Goal: Find contact information: Find contact information

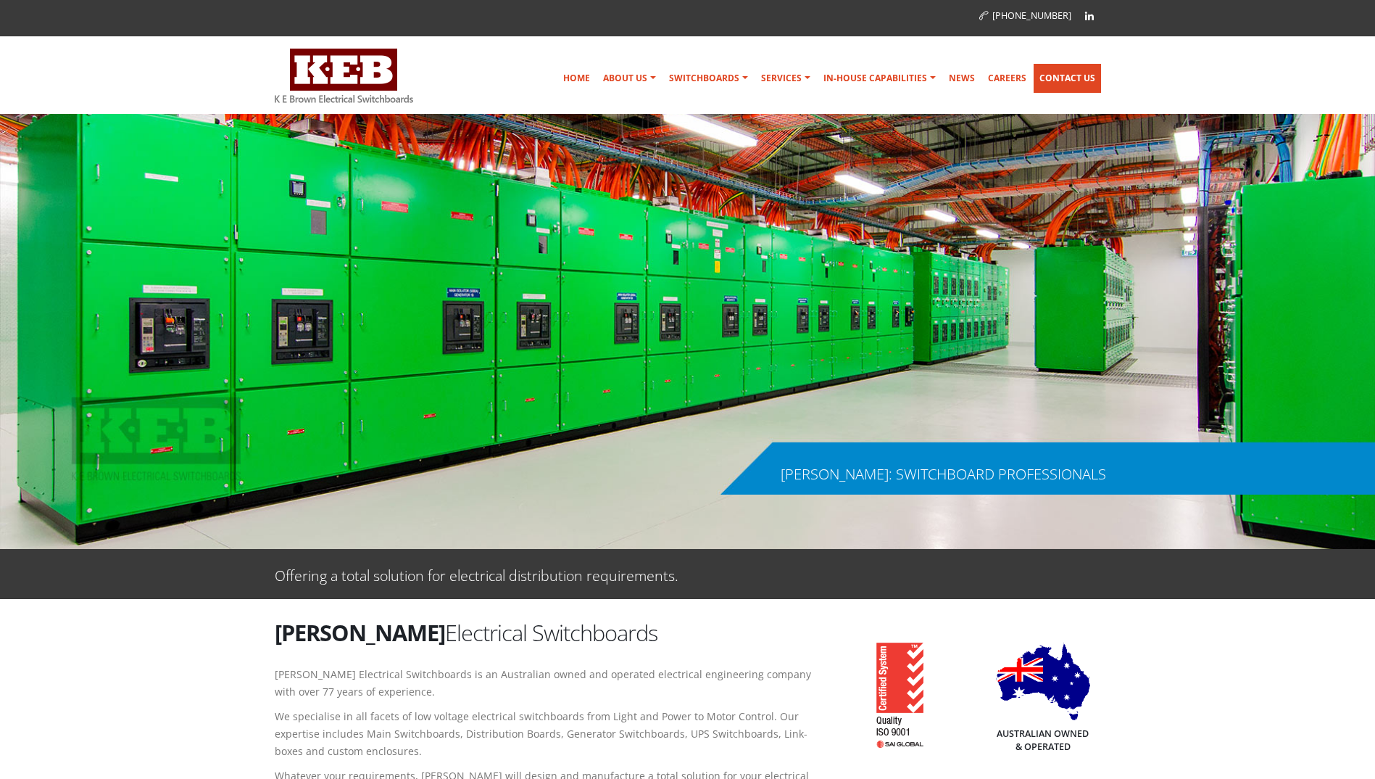
click at [858, 78] on link "Contact Us" at bounding box center [1067, 78] width 67 height 29
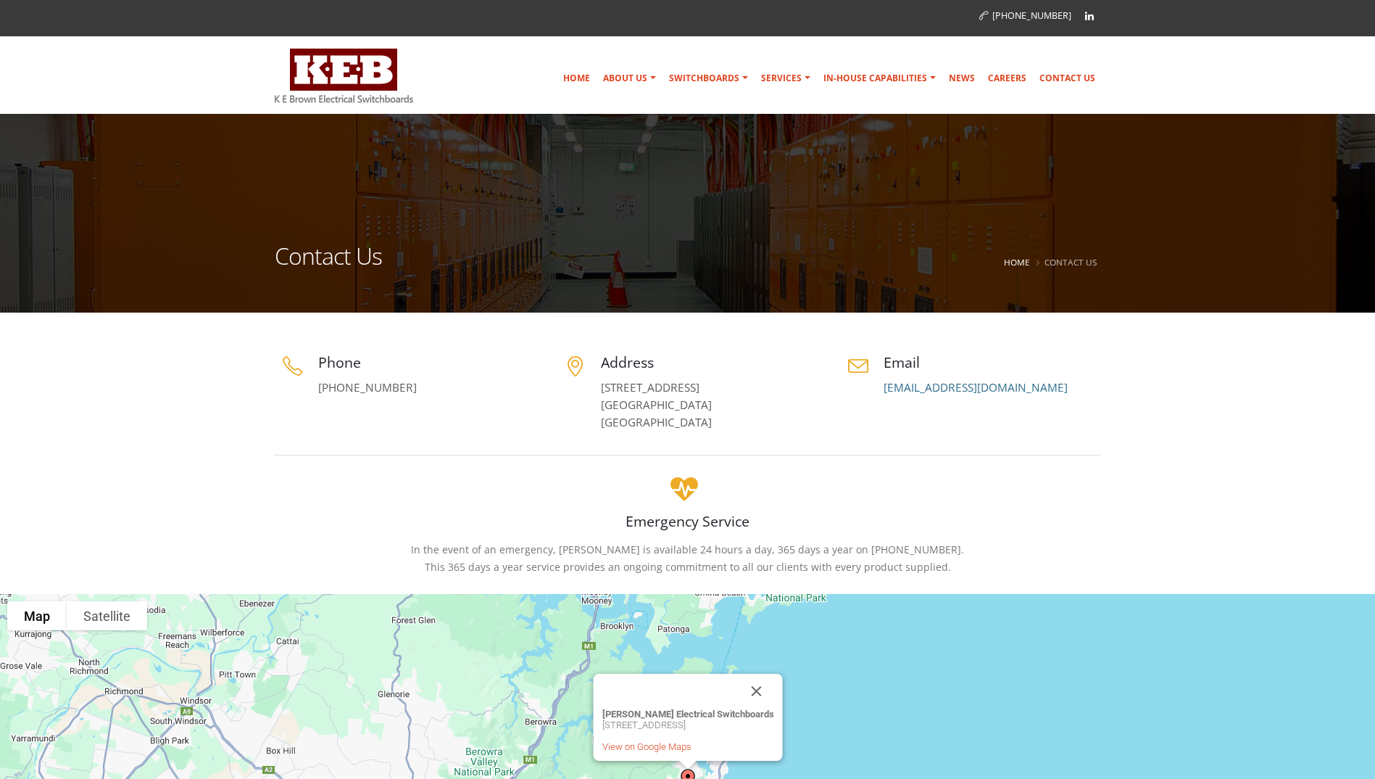
click at [584, 530] on h4 "Emergency Service" at bounding box center [688, 521] width 826 height 20
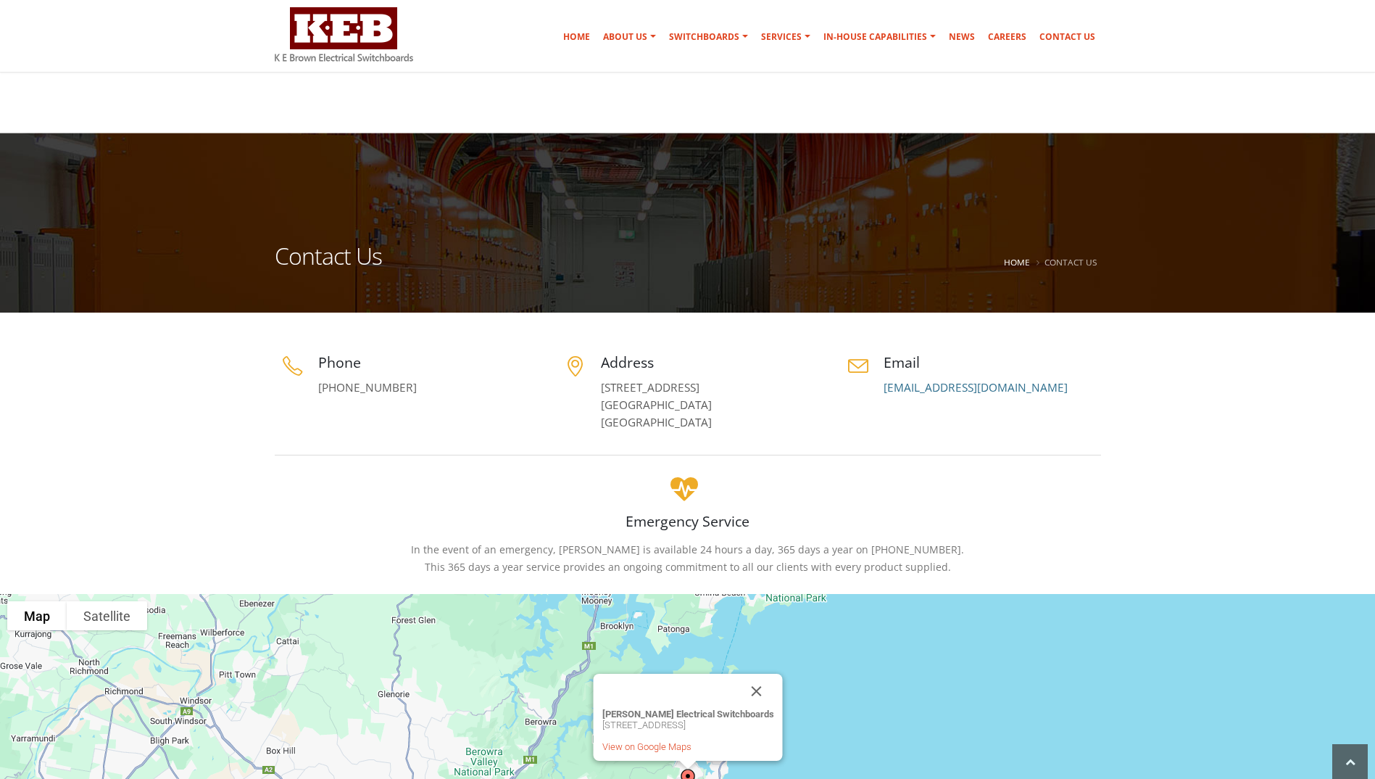
scroll to position [362, 0]
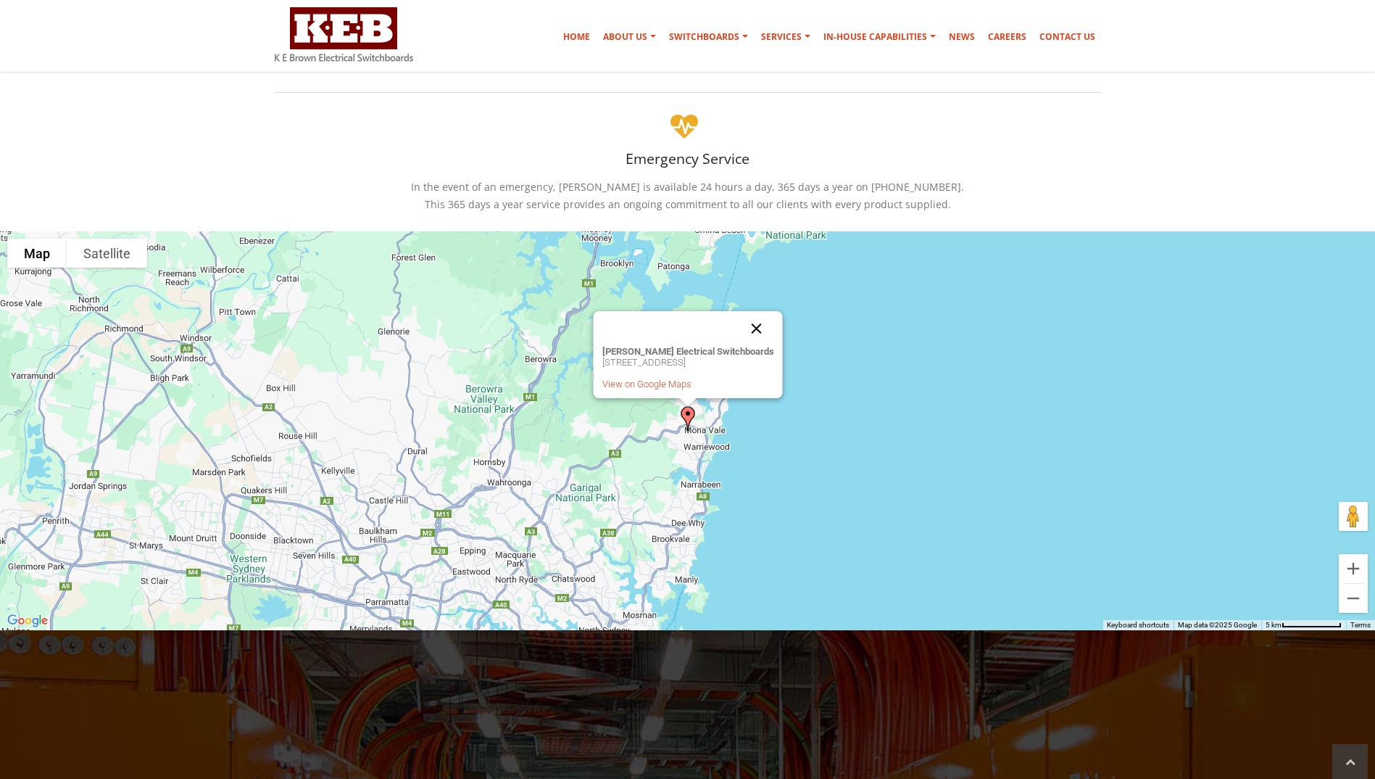
click at [770, 327] on button "Close" at bounding box center [756, 328] width 35 height 35
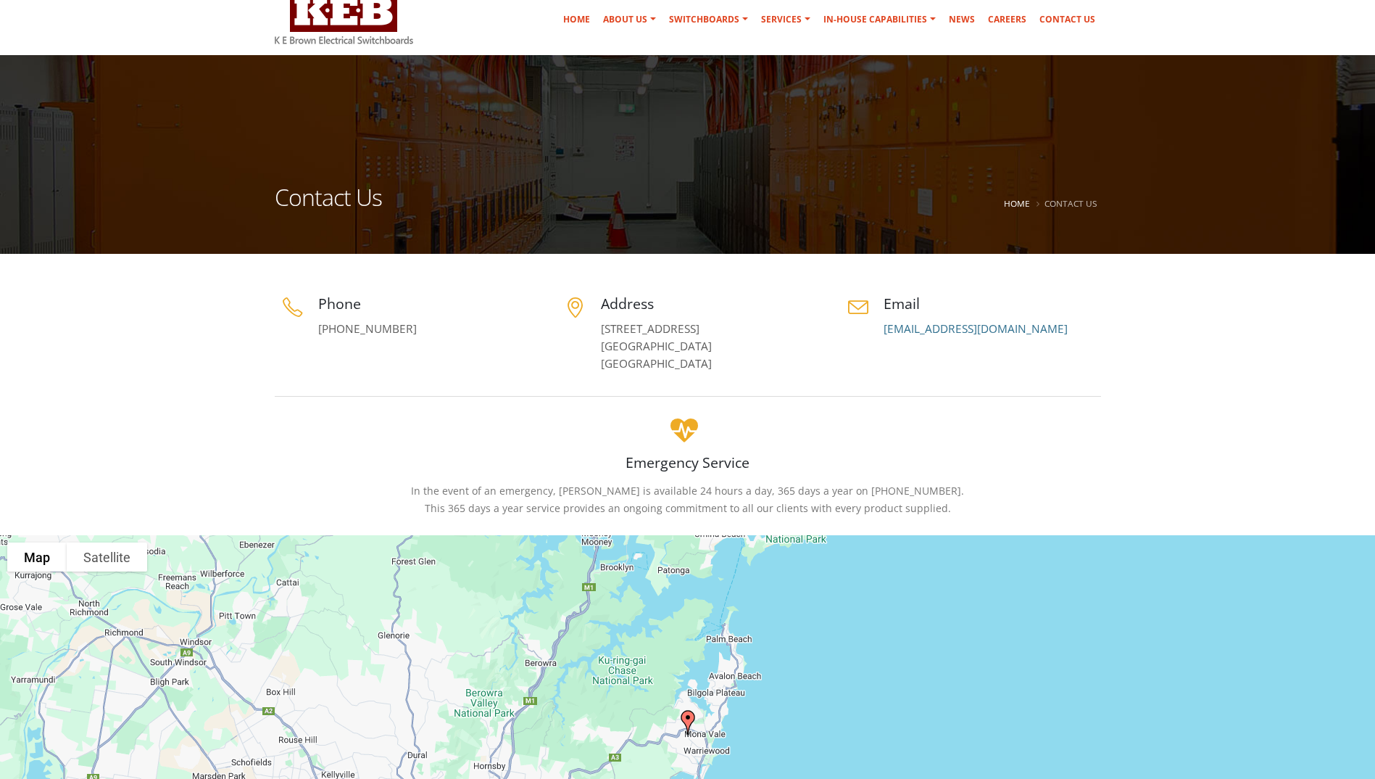
scroll to position [0, 0]
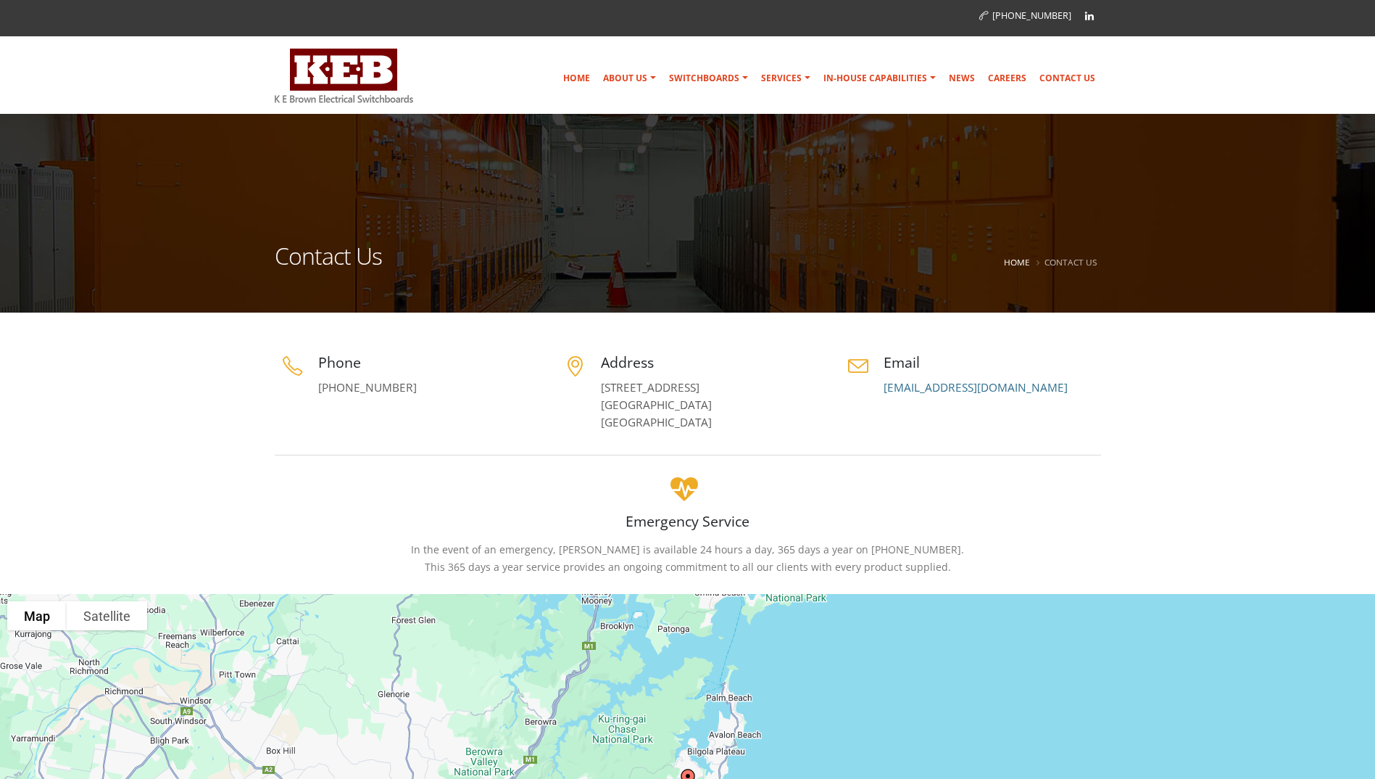
click at [599, 452] on div at bounding box center [688, 455] width 848 height 33
